Goal: Task Accomplishment & Management: Use online tool/utility

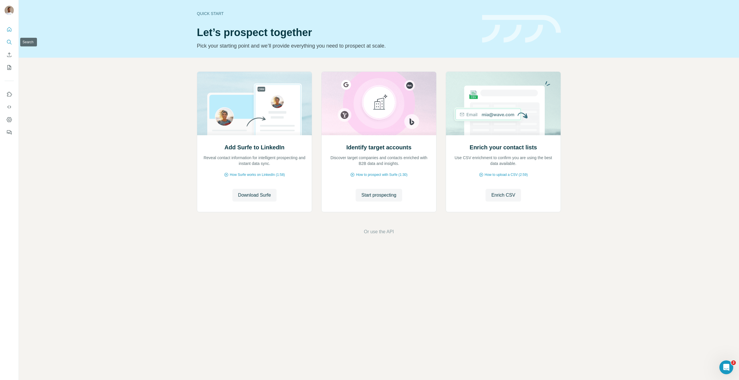
click at [10, 43] on icon "Search" at bounding box center [11, 44] width 2 height 2
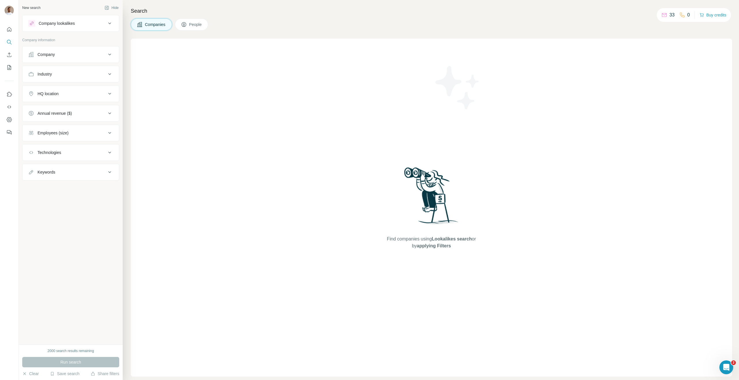
click at [61, 54] on div "Company" at bounding box center [67, 55] width 78 height 6
click at [65, 72] on input "text" at bounding box center [70, 69] width 85 height 10
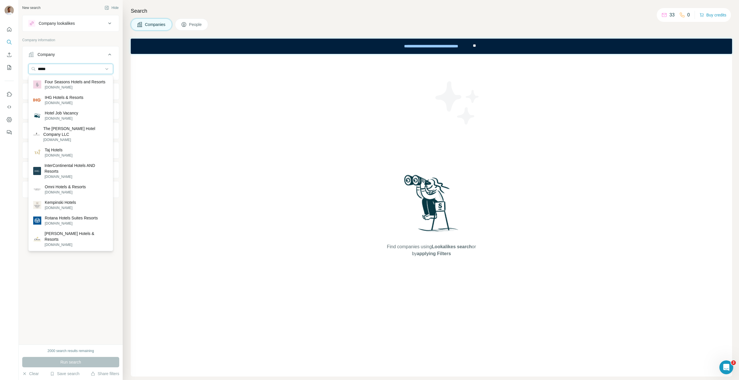
drag, startPoint x: 70, startPoint y: 69, endPoint x: 17, endPoint y: 71, distance: 53.1
click at [17, 71] on div "New search Hide Company lookalikes Company information Company ***** Industry H…" at bounding box center [369, 190] width 739 height 380
type input "*"
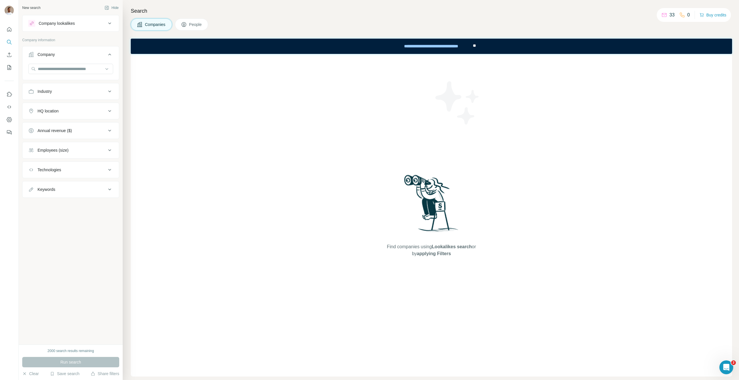
click at [70, 40] on p "Company information" at bounding box center [70, 40] width 97 height 5
click at [59, 94] on button "Industry" at bounding box center [71, 92] width 96 height 14
click at [55, 108] on input at bounding box center [67, 106] width 71 height 6
type input "****"
click at [46, 119] on div "Hotel" at bounding box center [70, 119] width 75 height 6
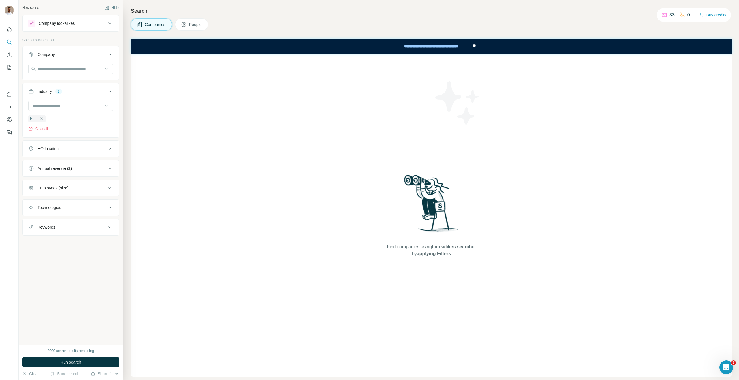
click at [47, 146] on div "HQ location" at bounding box center [48, 149] width 21 height 6
click at [53, 164] on input "text" at bounding box center [70, 163] width 85 height 10
type input "****"
click at [64, 190] on label "🇮🇪 [GEOGRAPHIC_DATA]: County [GEOGRAPHIC_DATA]" at bounding box center [69, 195] width 63 height 12
click at [31, 180] on icon "button" at bounding box center [34, 180] width 6 height 6
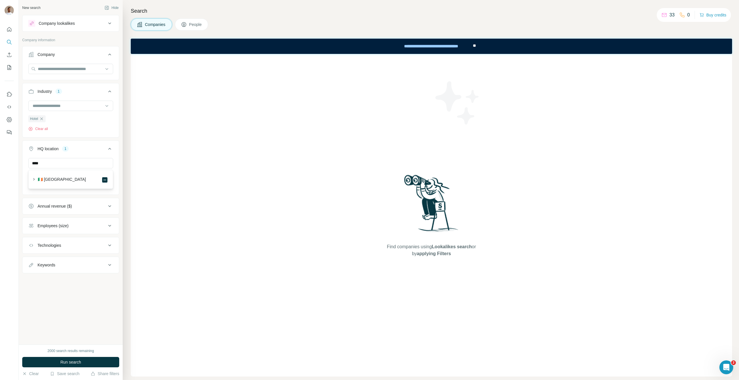
click at [85, 152] on button "HQ location 1" at bounding box center [71, 150] width 96 height 16
click at [82, 153] on button "HQ location 1" at bounding box center [71, 149] width 96 height 14
click at [65, 167] on input "text" at bounding box center [70, 163] width 85 height 10
type input "*"
click at [98, 151] on div "HQ location 1" at bounding box center [67, 149] width 78 height 6
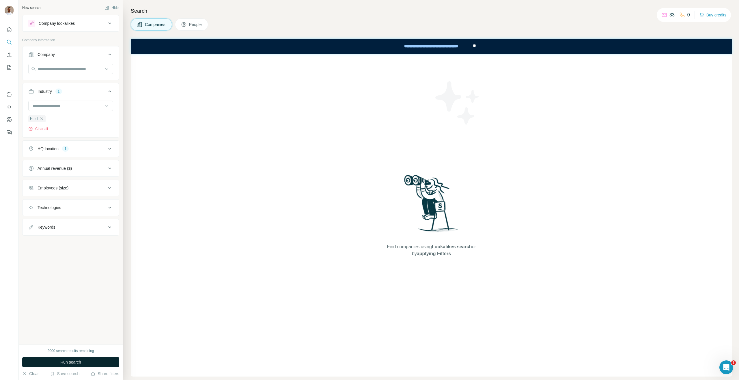
click at [67, 363] on span "Run search" at bounding box center [70, 363] width 21 height 6
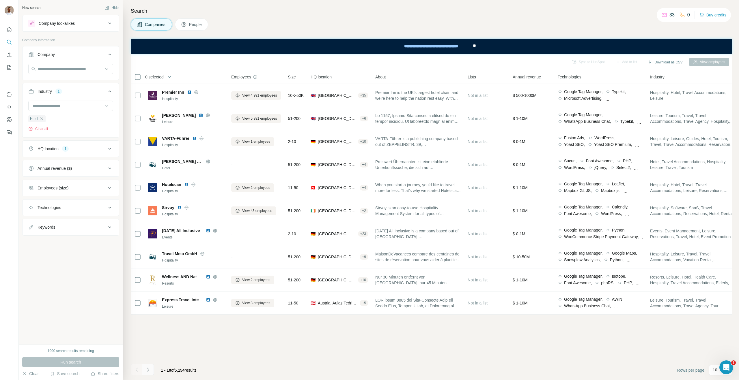
click at [151, 373] on button "Navigate to next page" at bounding box center [148, 370] width 12 height 12
